Goal: Task Accomplishment & Management: Use online tool/utility

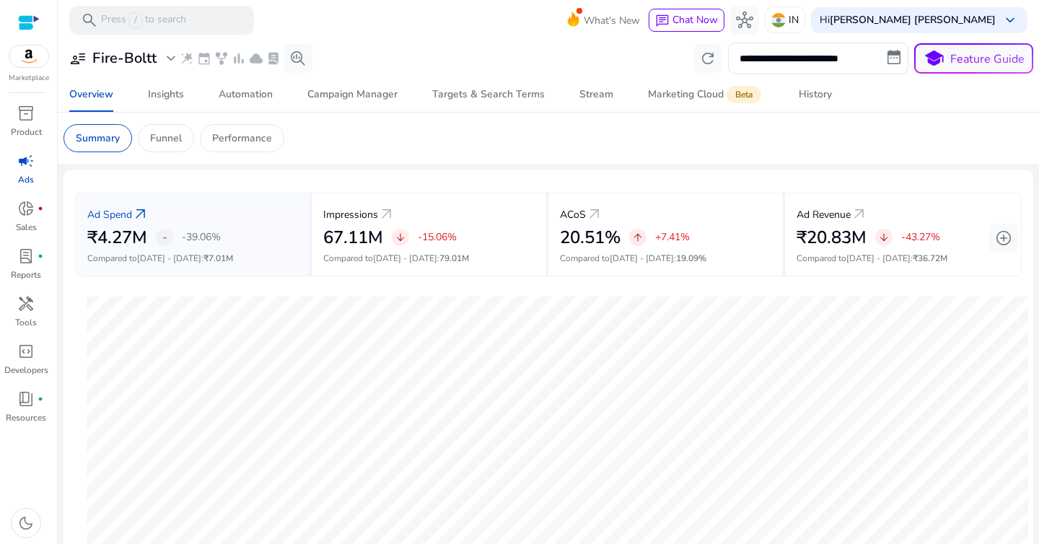
click at [608, 170] on mat-card "Ad Spend arrow_outward ₹4.27M - -39.06% Compared to [DATE] - [DATE] : ₹7.01M Im…" at bounding box center [547, 406] width 969 height 472
click at [167, 61] on span "expand_more" at bounding box center [170, 58] width 17 height 17
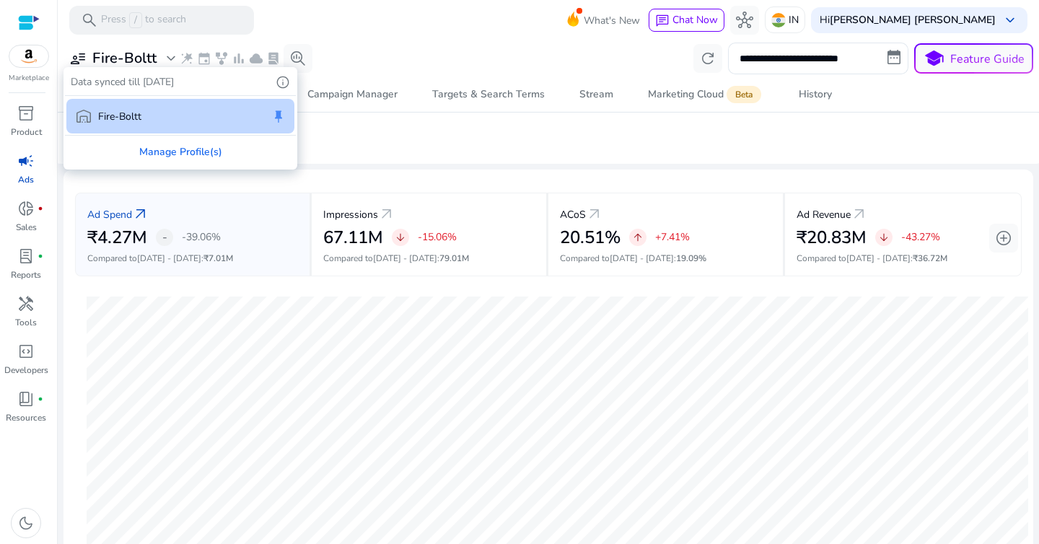
click at [379, 32] on div at bounding box center [519, 272] width 1039 height 544
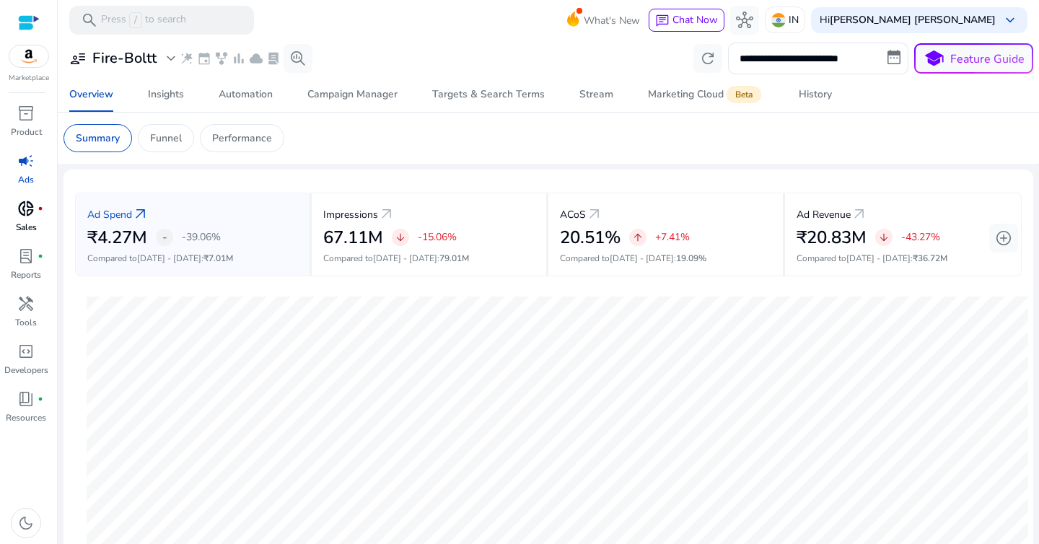
click at [28, 205] on span "donut_small" at bounding box center [25, 208] width 17 height 17
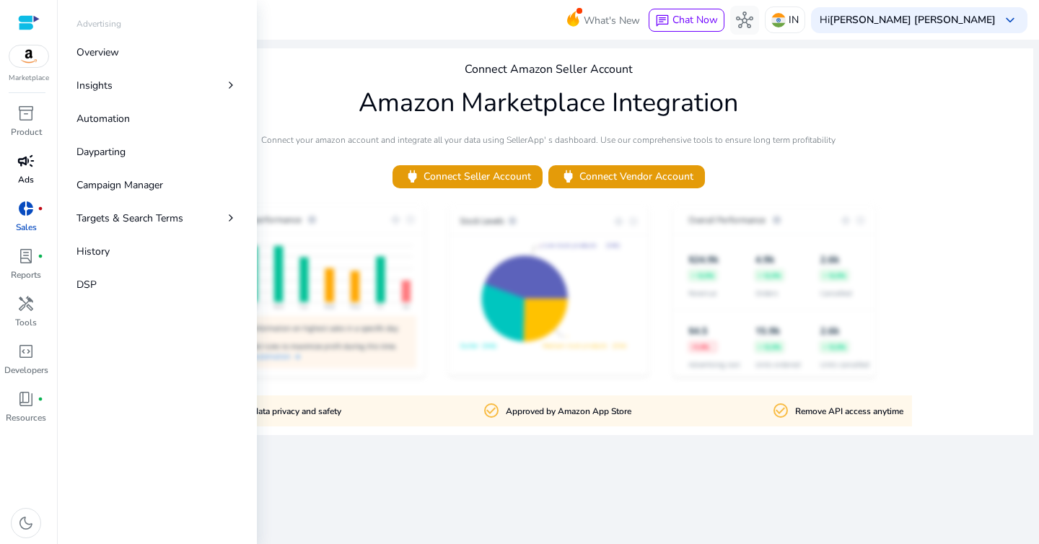
click at [29, 164] on span "campaign" at bounding box center [25, 160] width 17 height 17
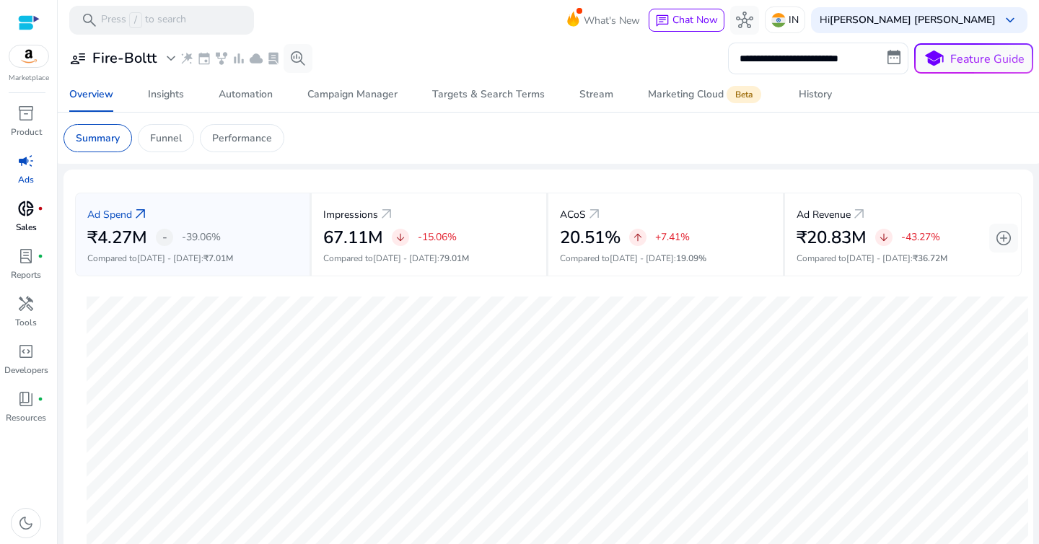
click at [493, 118] on mat-card "Summary Funnel Performance" at bounding box center [548, 138] width 993 height 51
click at [423, 40] on div at bounding box center [548, 41] width 981 height 3
